Goal: Task Accomplishment & Management: Use online tool/utility

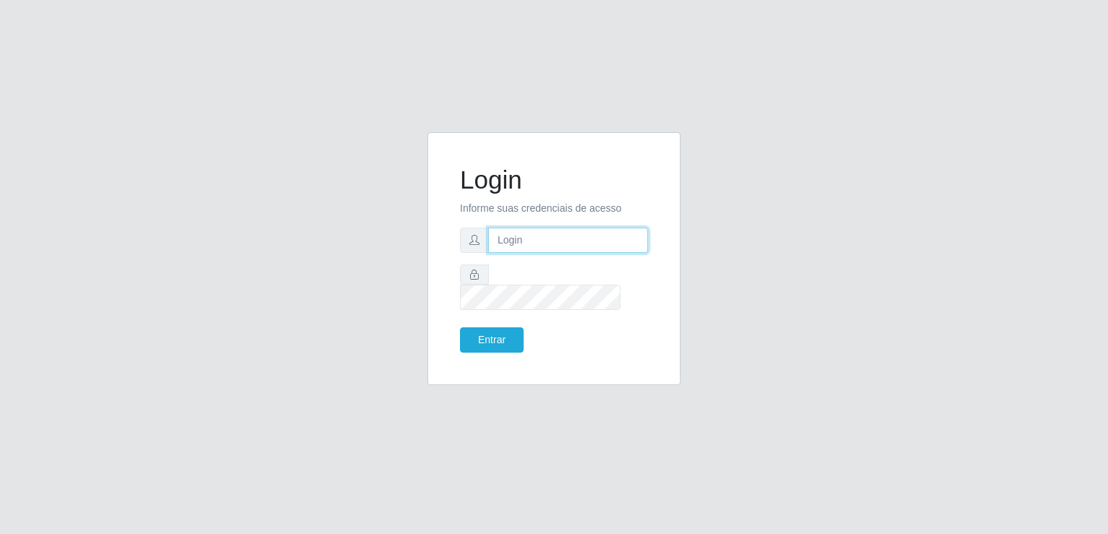
click at [543, 244] on input "text" at bounding box center [568, 240] width 160 height 25
type input "[EMAIL_ADDRESS][DOMAIN_NAME]"
click at [460, 328] on button "Entrar" at bounding box center [492, 340] width 64 height 25
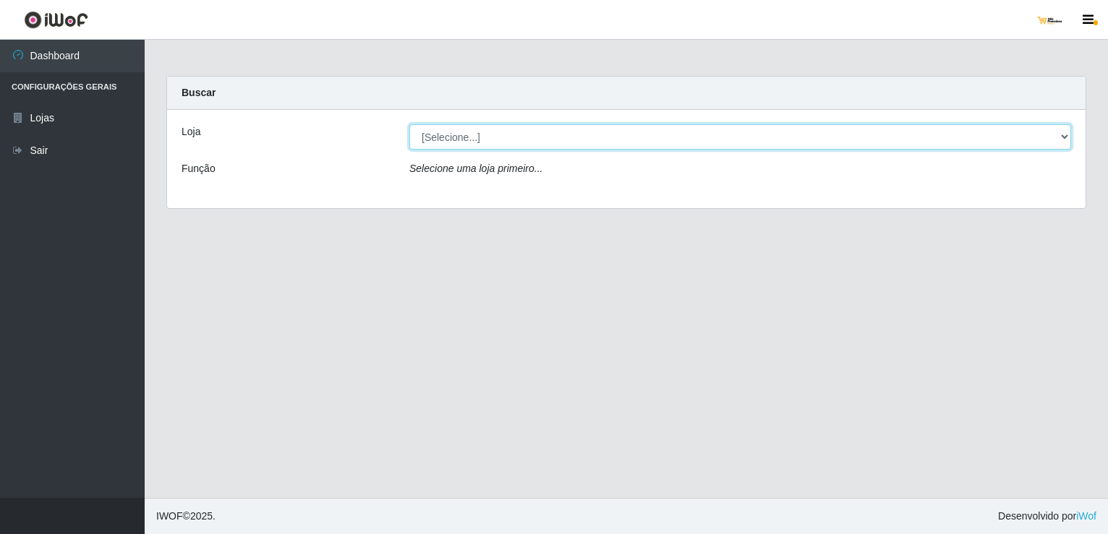
click at [696, 129] on select "[Selecione...] [GEOGRAPHIC_DATA][PERSON_NAME]" at bounding box center [740, 136] width 662 height 25
select select "168"
click at [409, 124] on select "[Selecione...] [GEOGRAPHIC_DATA][PERSON_NAME]" at bounding box center [740, 136] width 662 height 25
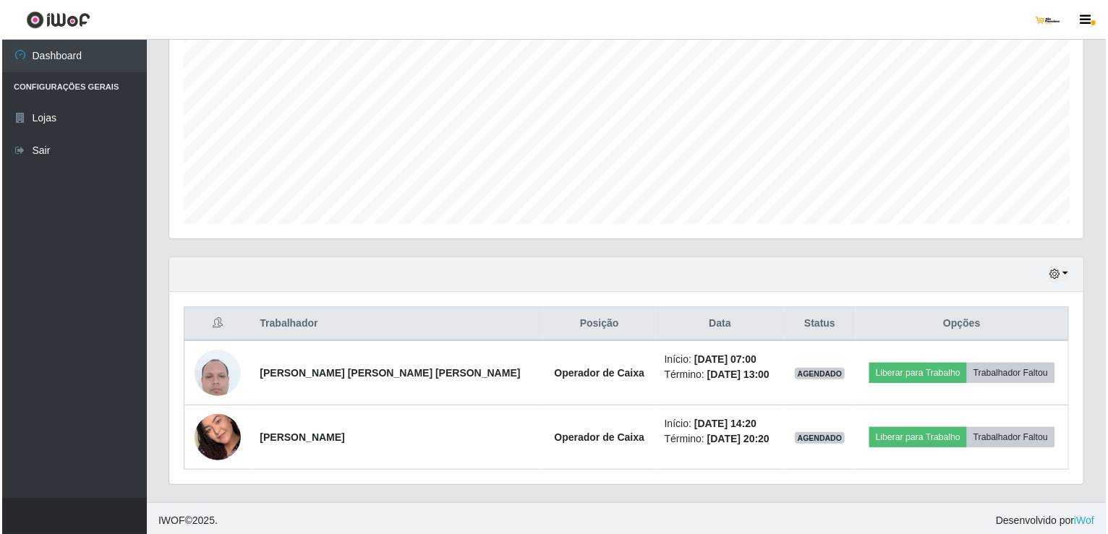
scroll to position [294, 0]
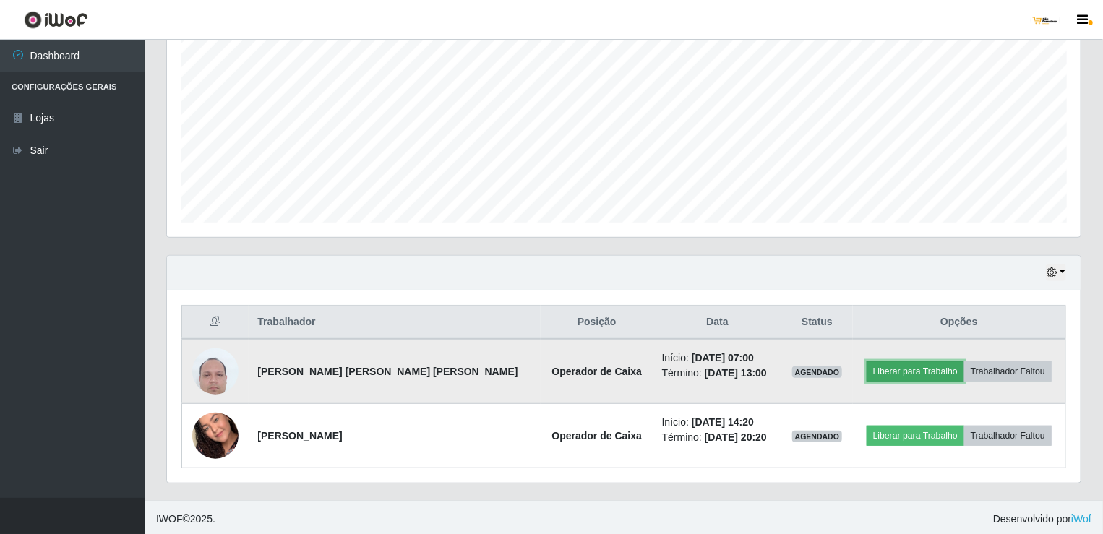
click at [916, 369] on button "Liberar para Trabalho" at bounding box center [916, 372] width 98 height 20
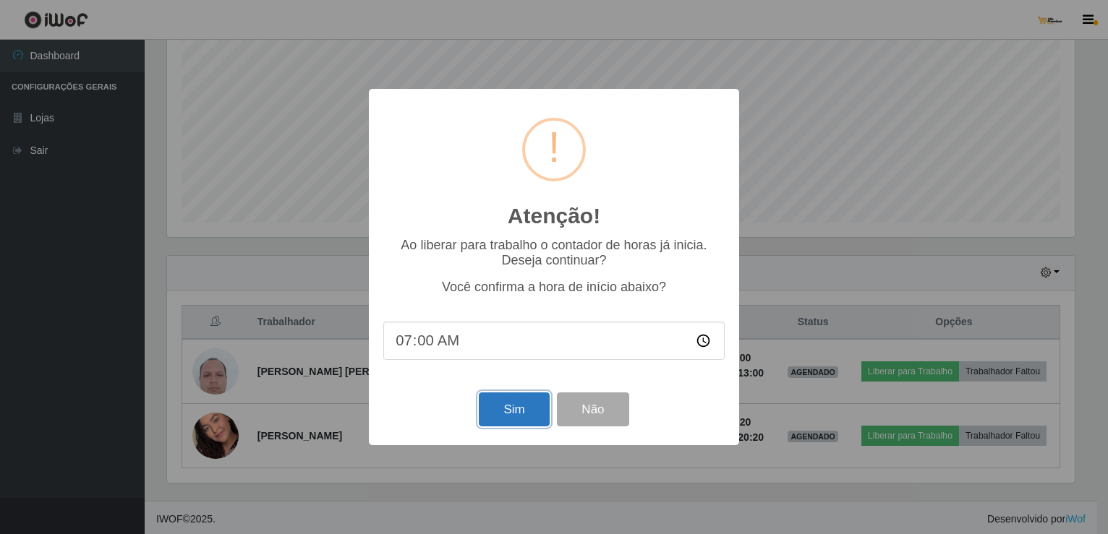
click at [504, 414] on button "Sim" at bounding box center [514, 410] width 70 height 34
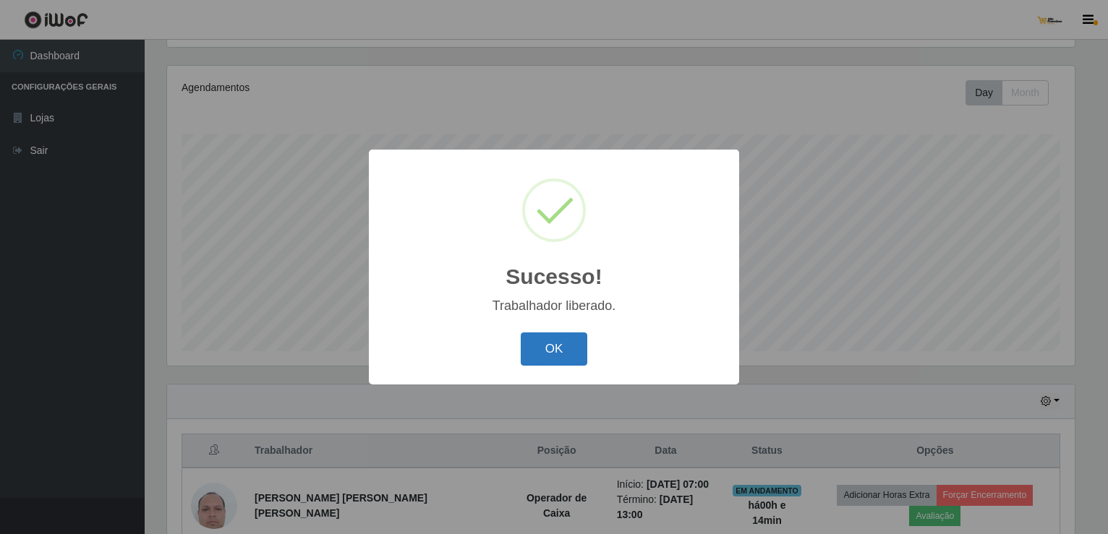
click at [539, 342] on button "OK" at bounding box center [554, 350] width 67 height 34
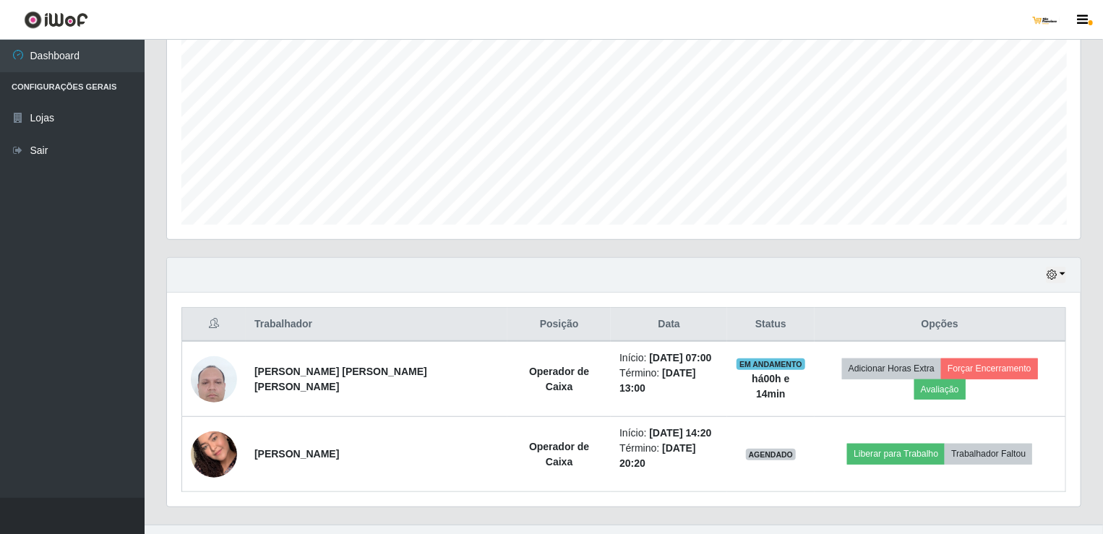
scroll to position [294, 0]
